Goal: Task Accomplishment & Management: Manage account settings

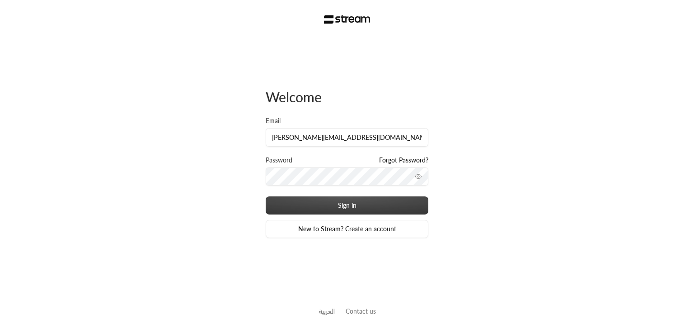
click at [345, 212] on button "Sign in" at bounding box center [347, 205] width 163 height 18
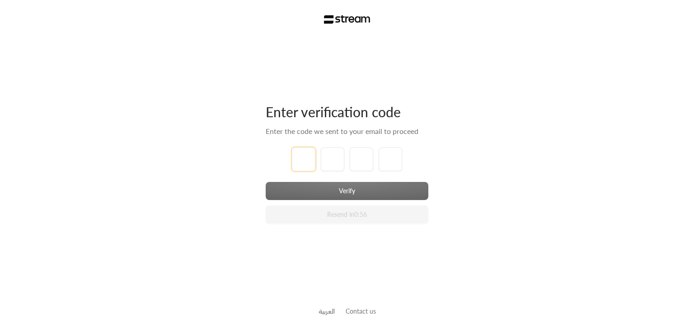
type input "1"
type input "2"
type input "3"
type input "4"
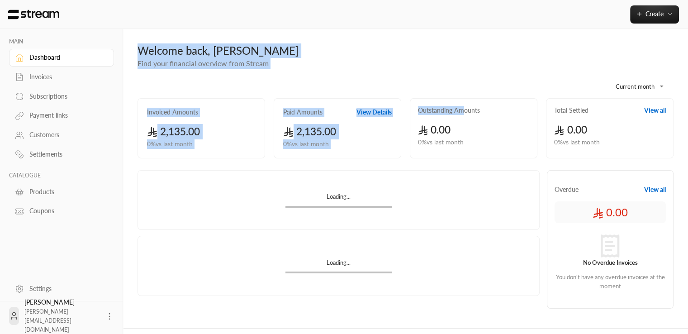
drag, startPoint x: 135, startPoint y: 52, endPoint x: 463, endPoint y: 107, distance: 332.8
click at [463, 107] on div "**********" at bounding box center [405, 178] width 536 height 270
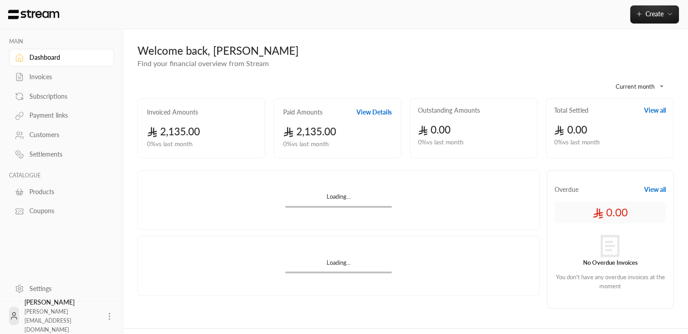
click at [447, 26] on div "Create" at bounding box center [405, 14] width 565 height 29
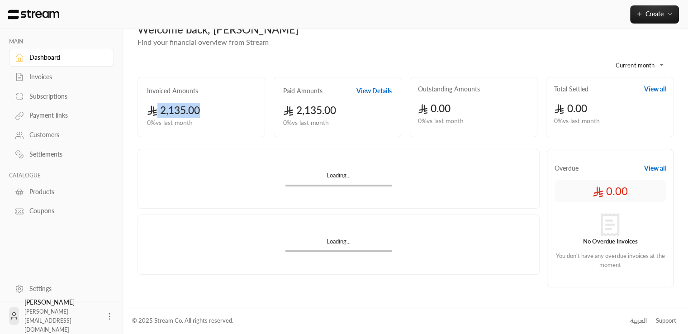
drag, startPoint x: 161, startPoint y: 111, endPoint x: 224, endPoint y: 105, distance: 63.5
click at [224, 105] on div "2,135.00 0 % vs last month" at bounding box center [201, 115] width 108 height 25
click at [196, 147] on div "**********" at bounding box center [405, 169] width 536 height 245
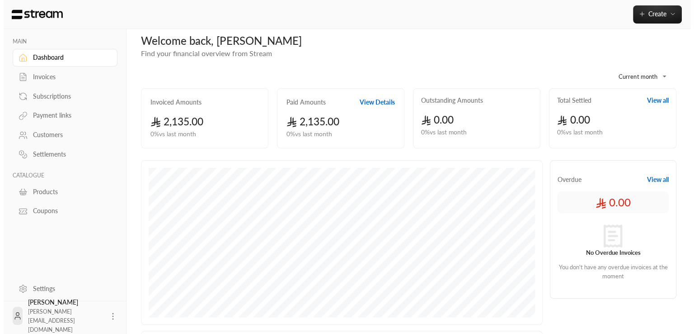
scroll to position [0, 0]
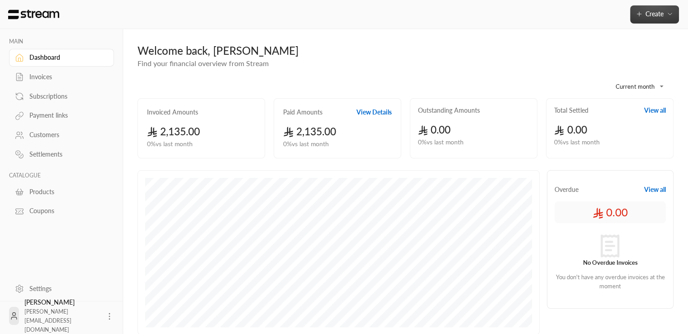
click at [655, 15] on span "Create" at bounding box center [654, 14] width 18 height 8
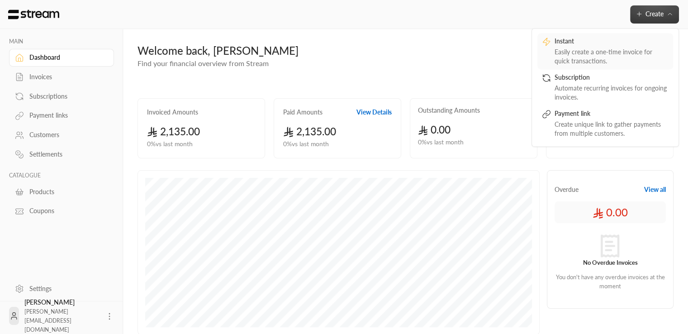
click at [613, 40] on div "Instant" at bounding box center [611, 42] width 114 height 11
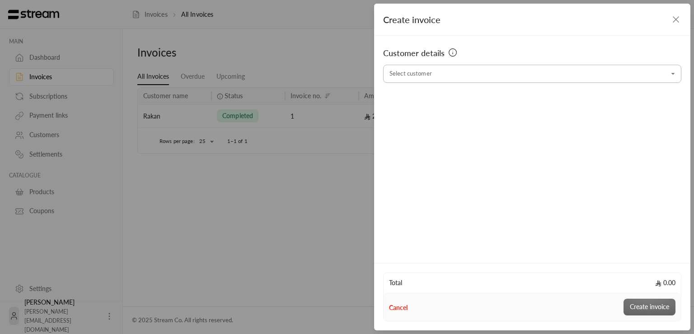
click at [477, 71] on input "Select customer" at bounding box center [532, 74] width 298 height 16
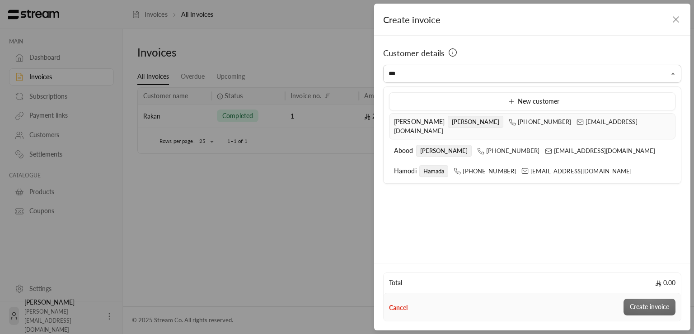
click at [407, 118] on span "[PERSON_NAME]" at bounding box center [419, 122] width 51 height 8
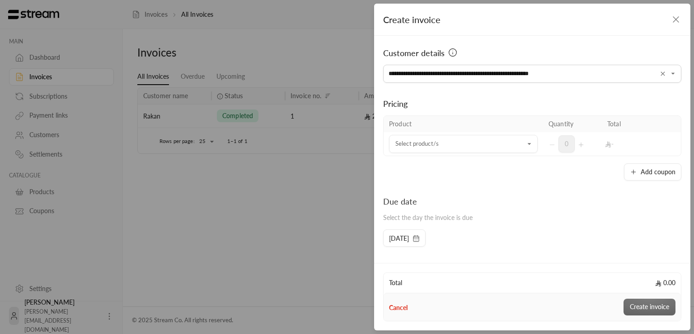
type input "**********"
click at [624, 91] on div "Pricing Product Quantity Total Select product/s Select product/s 0 - Add coupon" at bounding box center [532, 132] width 298 height 98
click at [461, 144] on input "Select customer" at bounding box center [463, 144] width 149 height 16
click at [439, 211] on li "Hail one time" at bounding box center [461, 206] width 132 height 18
type input "***"
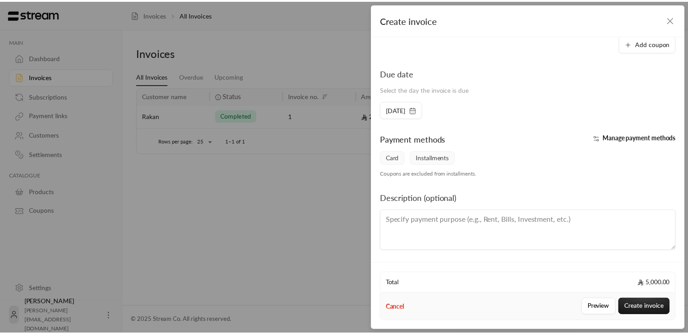
scroll to position [152, 0]
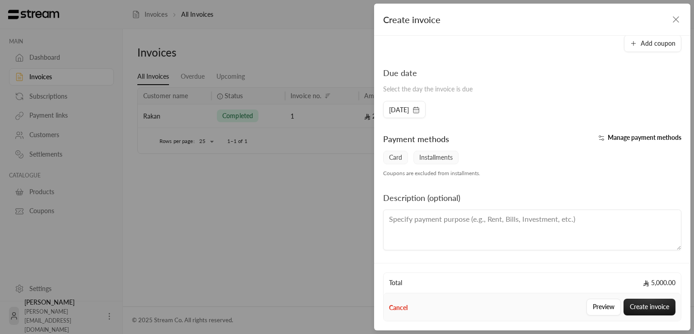
click at [533, 230] on textarea at bounding box center [532, 229] width 298 height 41
click at [533, 230] on textarea "Test installment" at bounding box center [532, 229] width 298 height 41
type textarea "Test installment"
click at [661, 308] on button "Create invoice" at bounding box center [650, 306] width 52 height 17
click at [665, 290] on div "Total 5,000.00" at bounding box center [532, 283] width 297 height 20
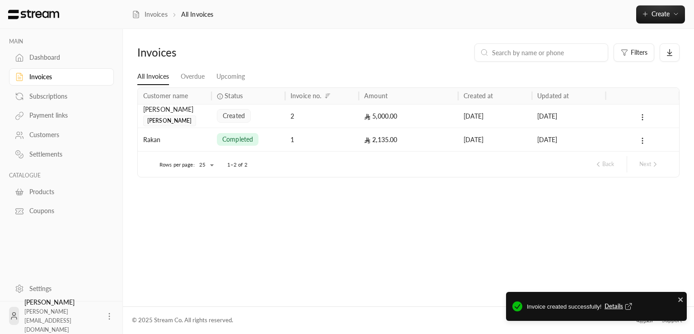
click at [610, 306] on span "Details" at bounding box center [620, 306] width 30 height 9
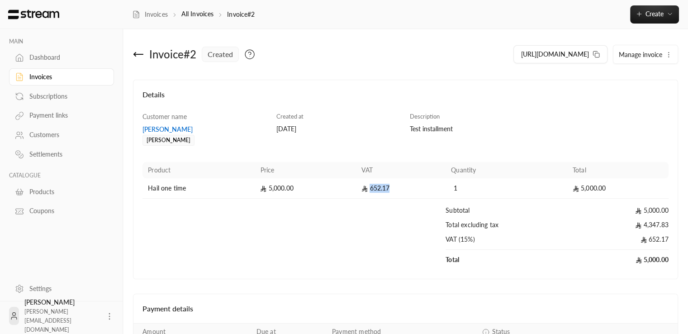
drag, startPoint x: 369, startPoint y: 189, endPoint x: 394, endPoint y: 190, distance: 25.4
click at [394, 190] on td "652.17" at bounding box center [401, 188] width 90 height 20
click at [136, 51] on icon at bounding box center [138, 54] width 11 height 11
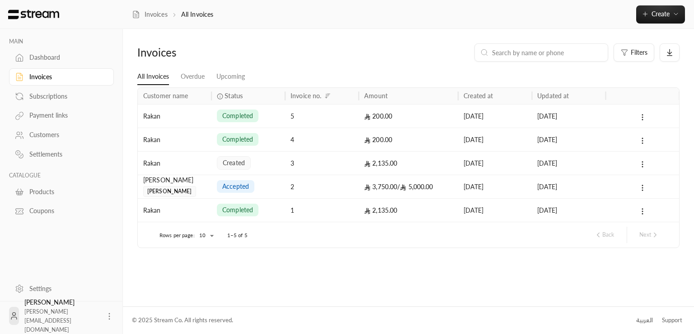
click at [204, 187] on div "[PERSON_NAME]" at bounding box center [174, 186] width 63 height 22
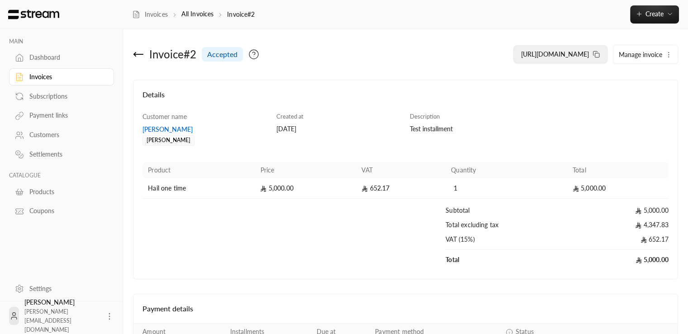
click at [594, 56] on rect at bounding box center [596, 55] width 4 height 4
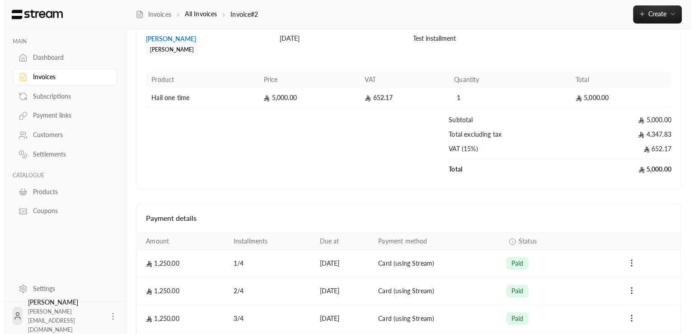
scroll to position [158, 0]
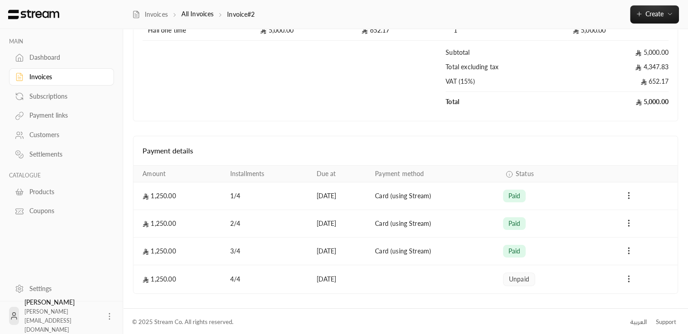
click at [628, 278] on circle "Payments" at bounding box center [628, 278] width 1 height 1
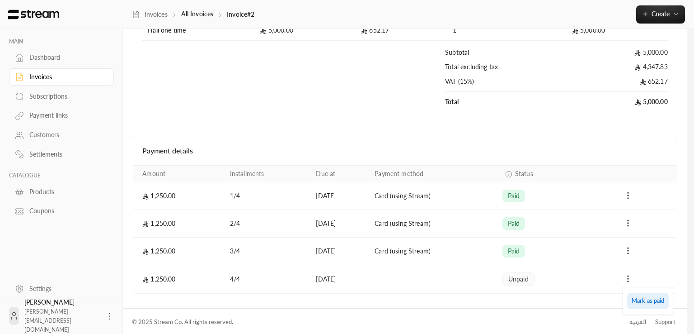
click at [642, 304] on li "Mark as paid" at bounding box center [648, 300] width 42 height 16
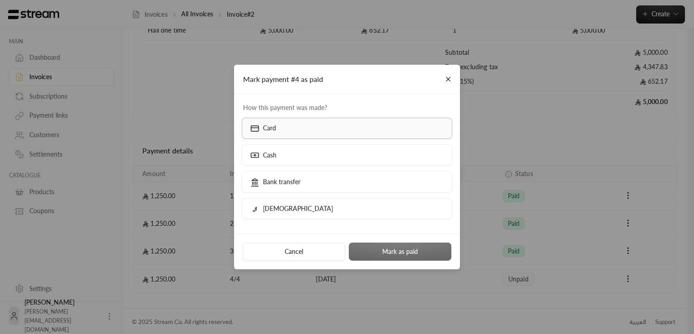
click at [302, 131] on label "Card" at bounding box center [347, 128] width 211 height 21
click at [416, 250] on button "Mark as paid" at bounding box center [400, 251] width 103 height 18
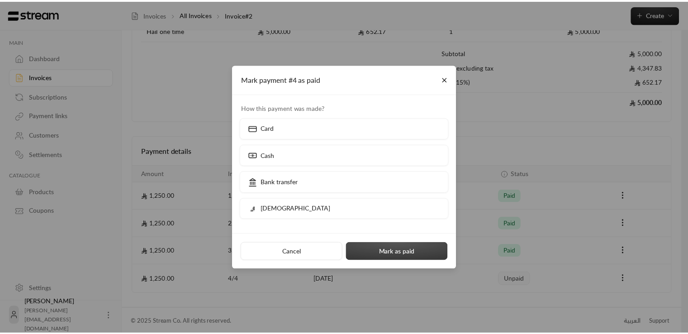
scroll to position [0, 0]
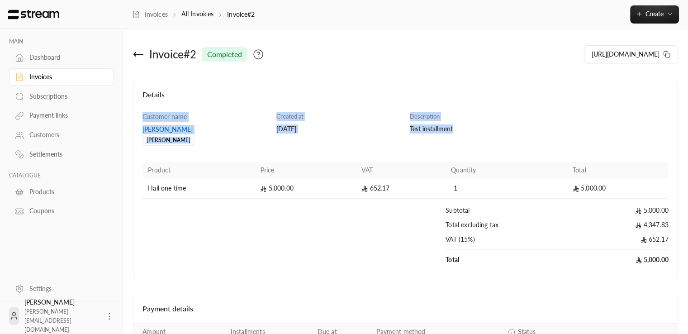
drag, startPoint x: 141, startPoint y: 114, endPoint x: 680, endPoint y: 263, distance: 558.5
click at [680, 263] on div "Invoice # 2 completed [URL][DOMAIN_NAME] Details Customer name [PERSON_NAME] Cr…" at bounding box center [405, 247] width 565 height 436
click at [545, 267] on td "Total" at bounding box center [506, 260] width 122 height 20
drag, startPoint x: 142, startPoint y: 88, endPoint x: 676, endPoint y: 263, distance: 562.1
click at [676, 263] on div "Details Customer name [PERSON_NAME] Created at [DATE] Description Test installm…" at bounding box center [405, 179] width 545 height 199
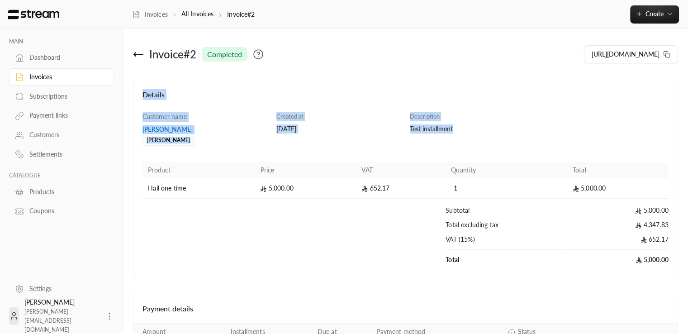
click at [555, 255] on td "Total" at bounding box center [506, 260] width 122 height 20
drag, startPoint x: 671, startPoint y: 259, endPoint x: 140, endPoint y: 95, distance: 555.5
click at [140, 95] on div "Details Customer name [PERSON_NAME] Created at [DATE] Description Test installm…" at bounding box center [405, 179] width 545 height 199
click at [224, 95] on h4 "Details" at bounding box center [405, 99] width 526 height 20
